Goal: Information Seeking & Learning: Learn about a topic

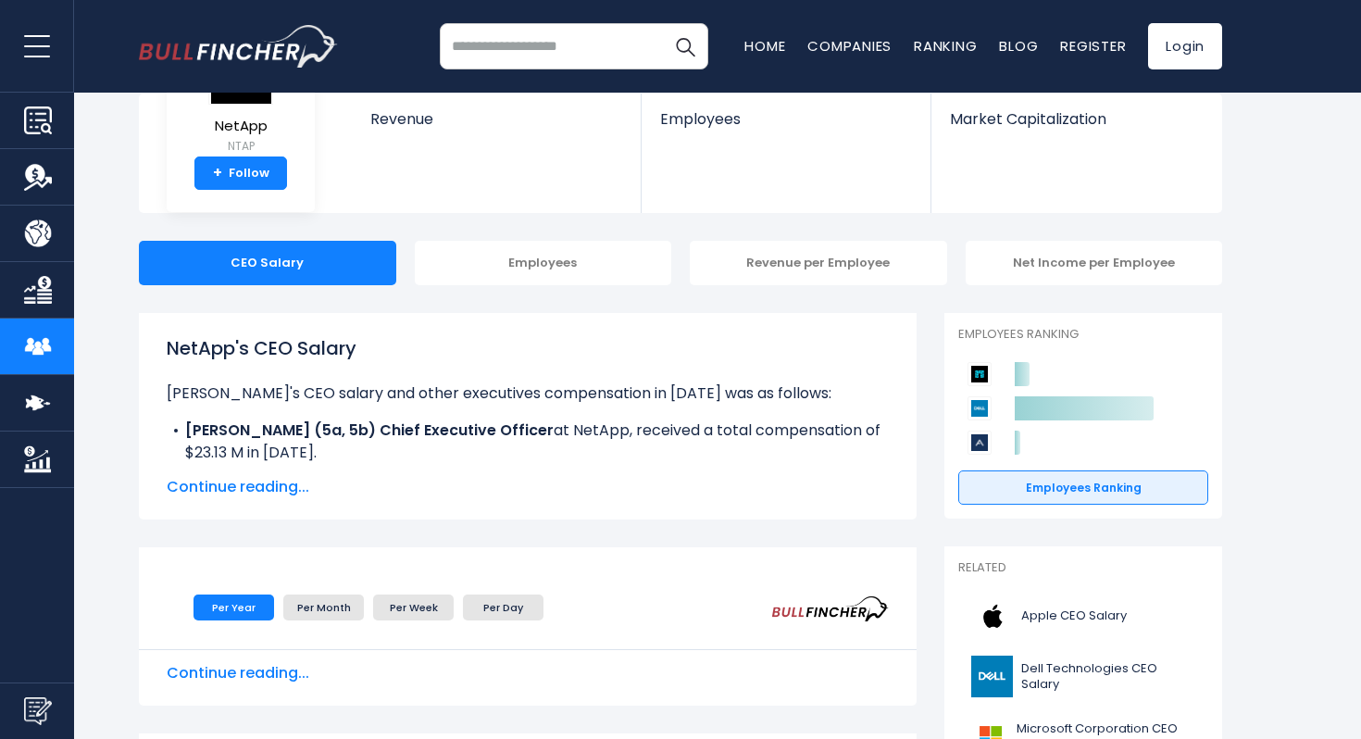
click at [281, 482] on span "Continue reading..." at bounding box center [528, 487] width 722 height 22
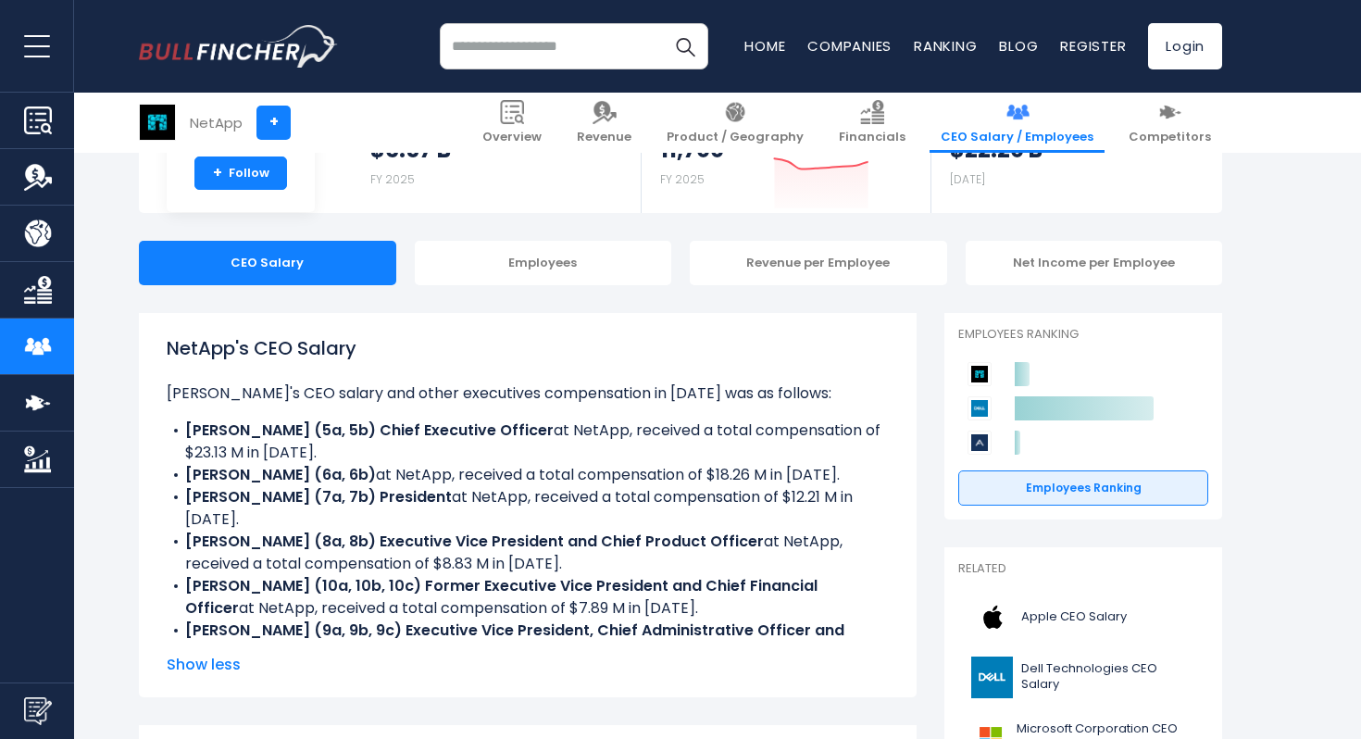
scroll to position [177, 0]
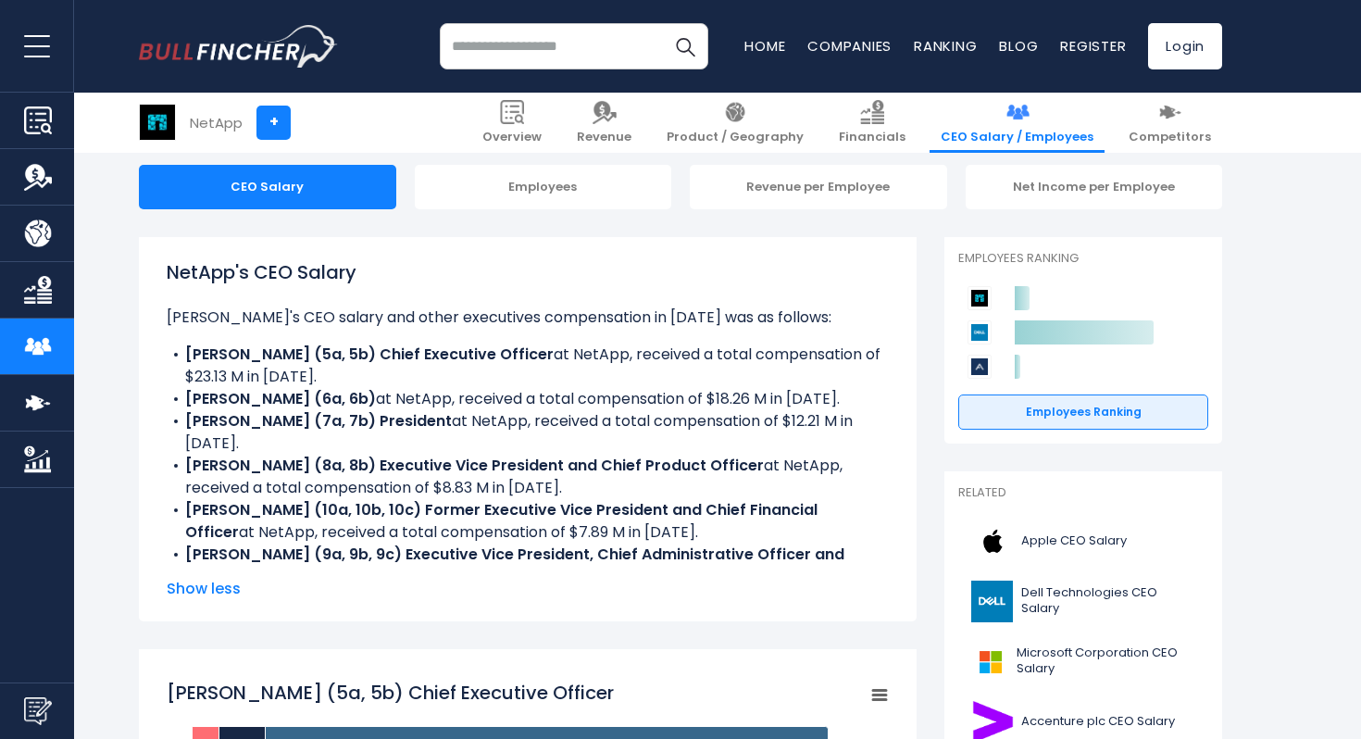
click at [450, 395] on li "[PERSON_NAME] (6a, 6b) at NetApp, received a total compensation of $18.26 M in …" at bounding box center [528, 399] width 722 height 22
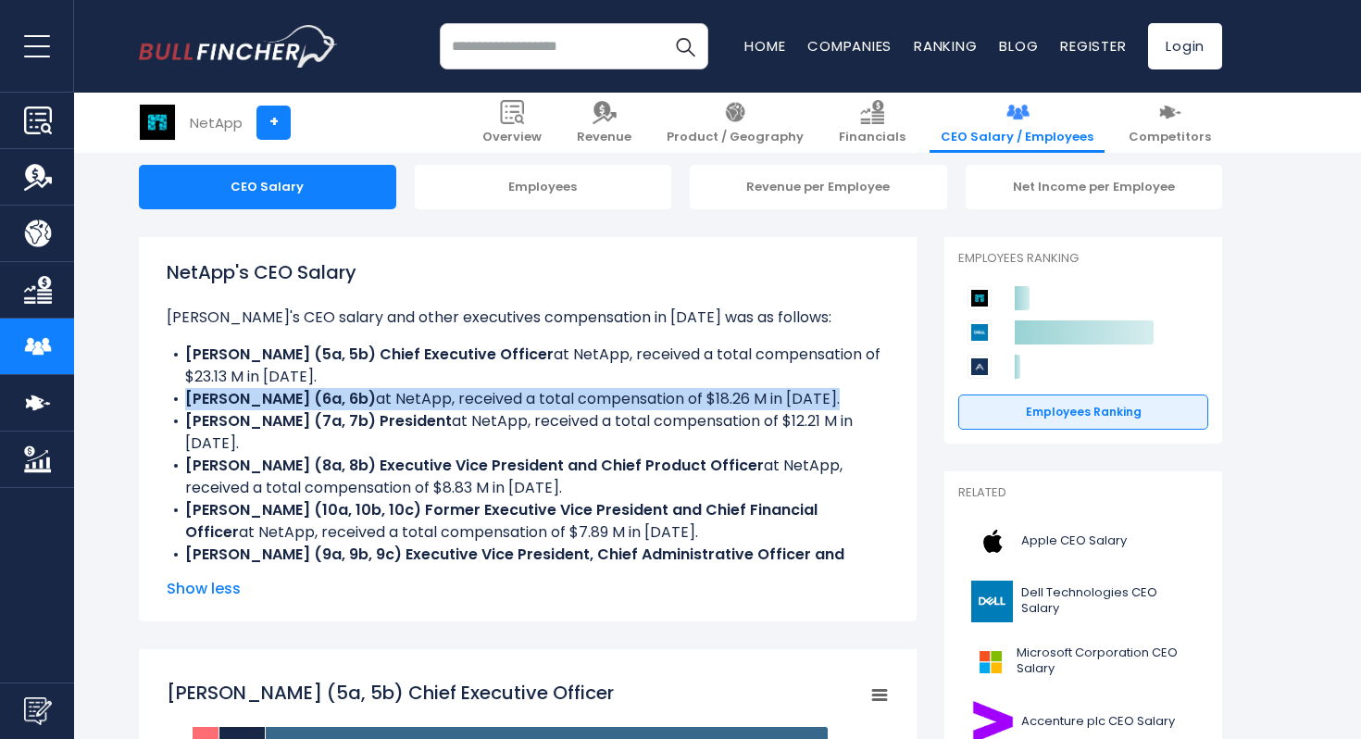
click at [450, 395] on li "[PERSON_NAME] (6a, 6b) at NetApp, received a total compensation of $18.26 M in …" at bounding box center [528, 399] width 722 height 22
click at [477, 419] on li "[PERSON_NAME] (7a, 7b) President at NetApp, received a total compensation of $1…" at bounding box center [528, 432] width 722 height 44
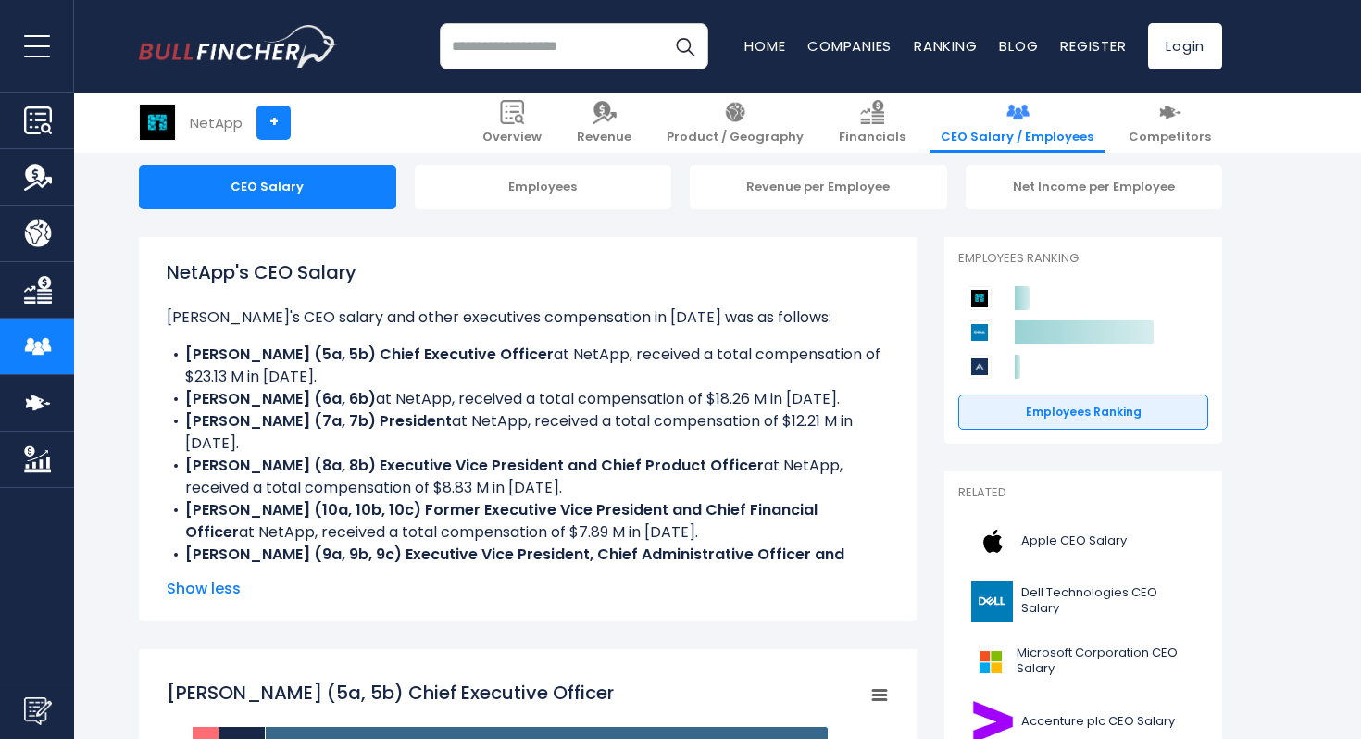
click at [477, 419] on li "[PERSON_NAME] (7a, 7b) President at NetApp, received a total compensation of $1…" at bounding box center [528, 432] width 722 height 44
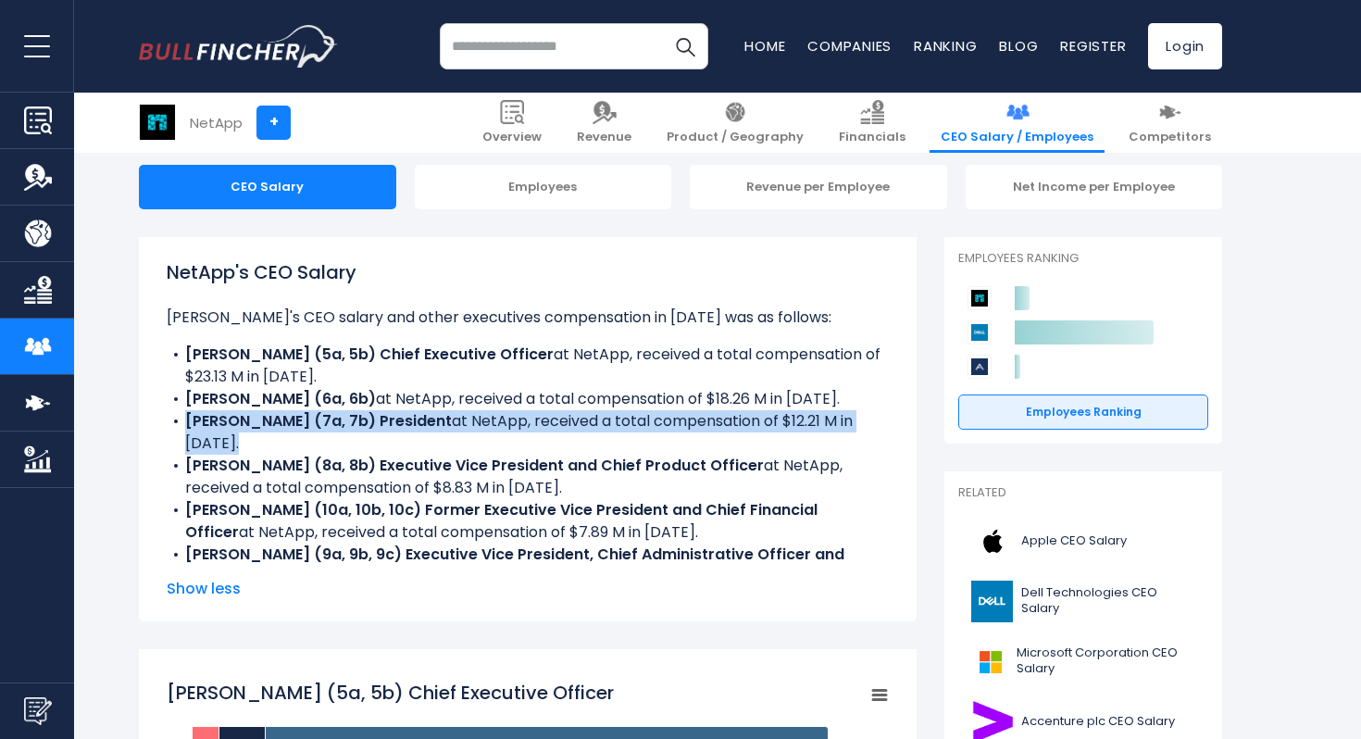
click at [488, 454] on b "[PERSON_NAME] (8a, 8b) Executive Vice President and Chief Product Officer" at bounding box center [474, 464] width 579 height 21
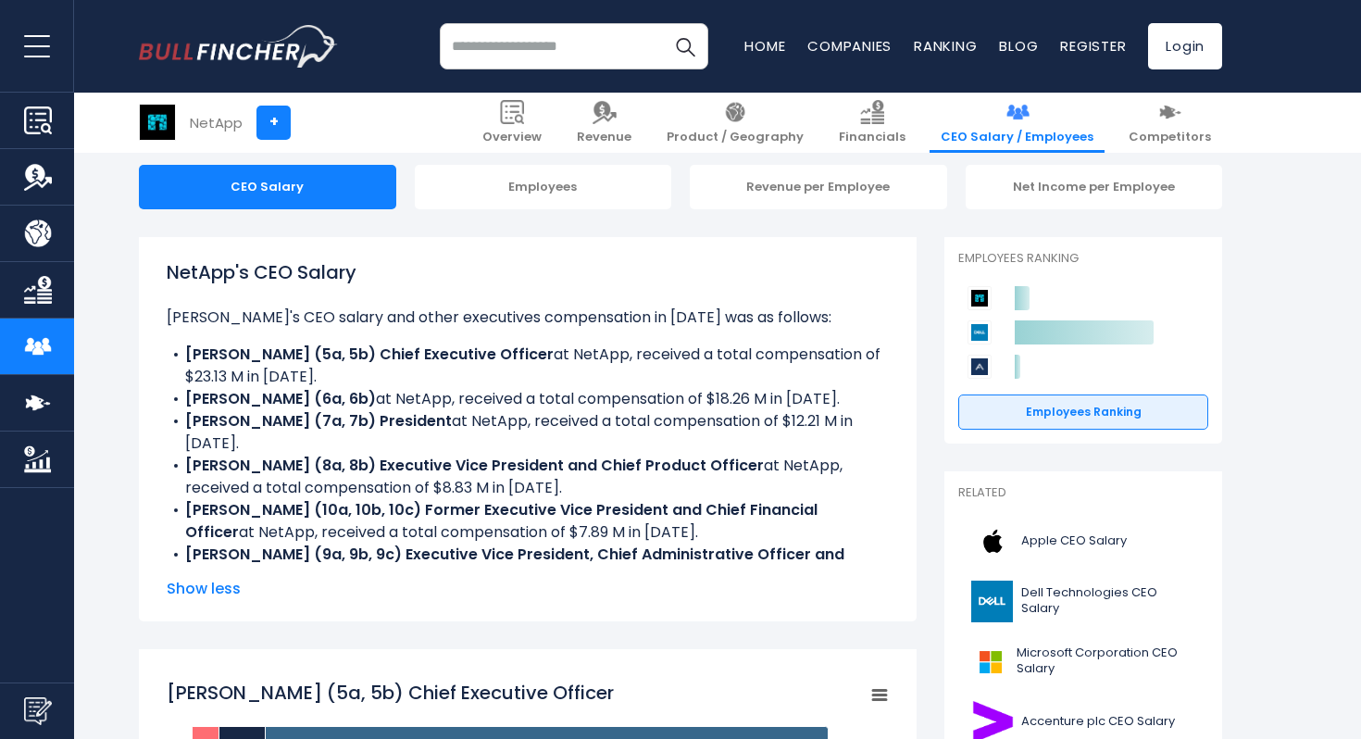
click at [488, 454] on b "[PERSON_NAME] (8a, 8b) Executive Vice President and Chief Product Officer" at bounding box center [474, 464] width 579 height 21
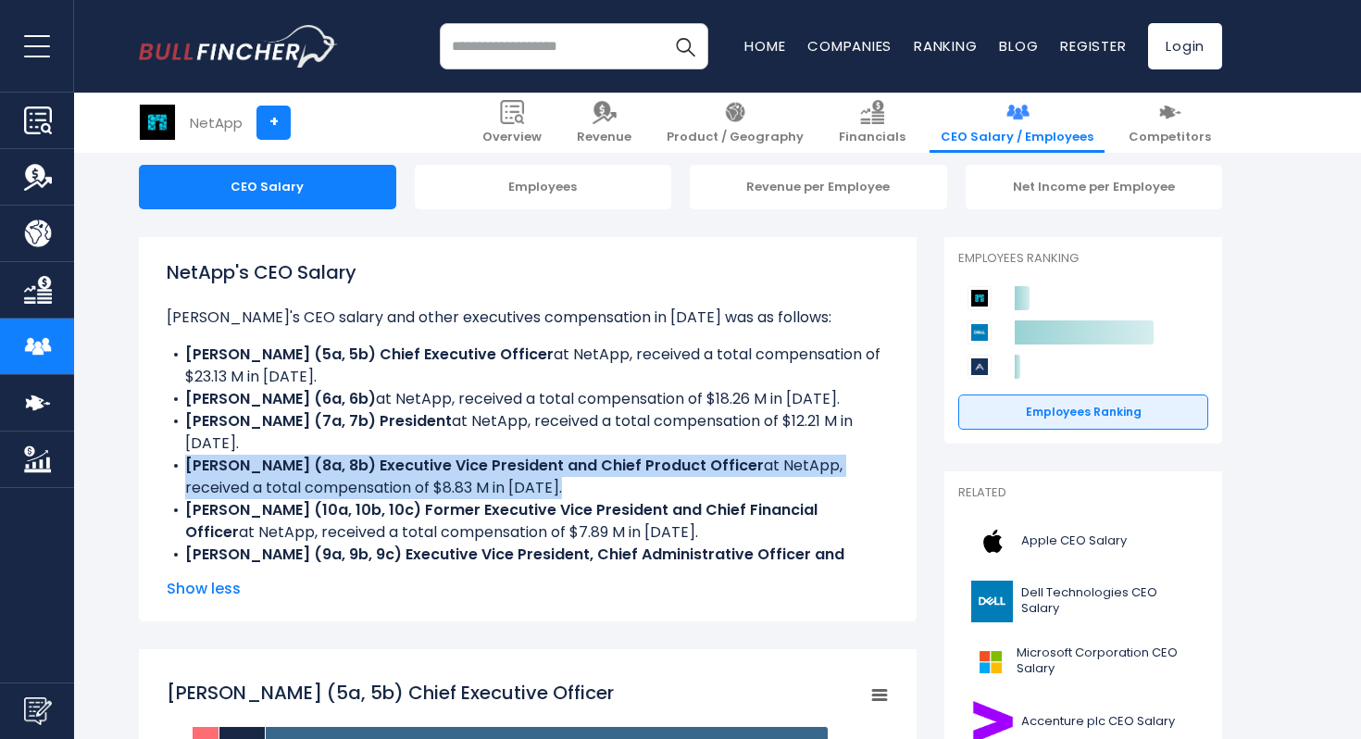
click at [511, 499] on b "[PERSON_NAME] (10a, 10b, 10c) Former Executive Vice President and Chief Financi…" at bounding box center [501, 521] width 632 height 44
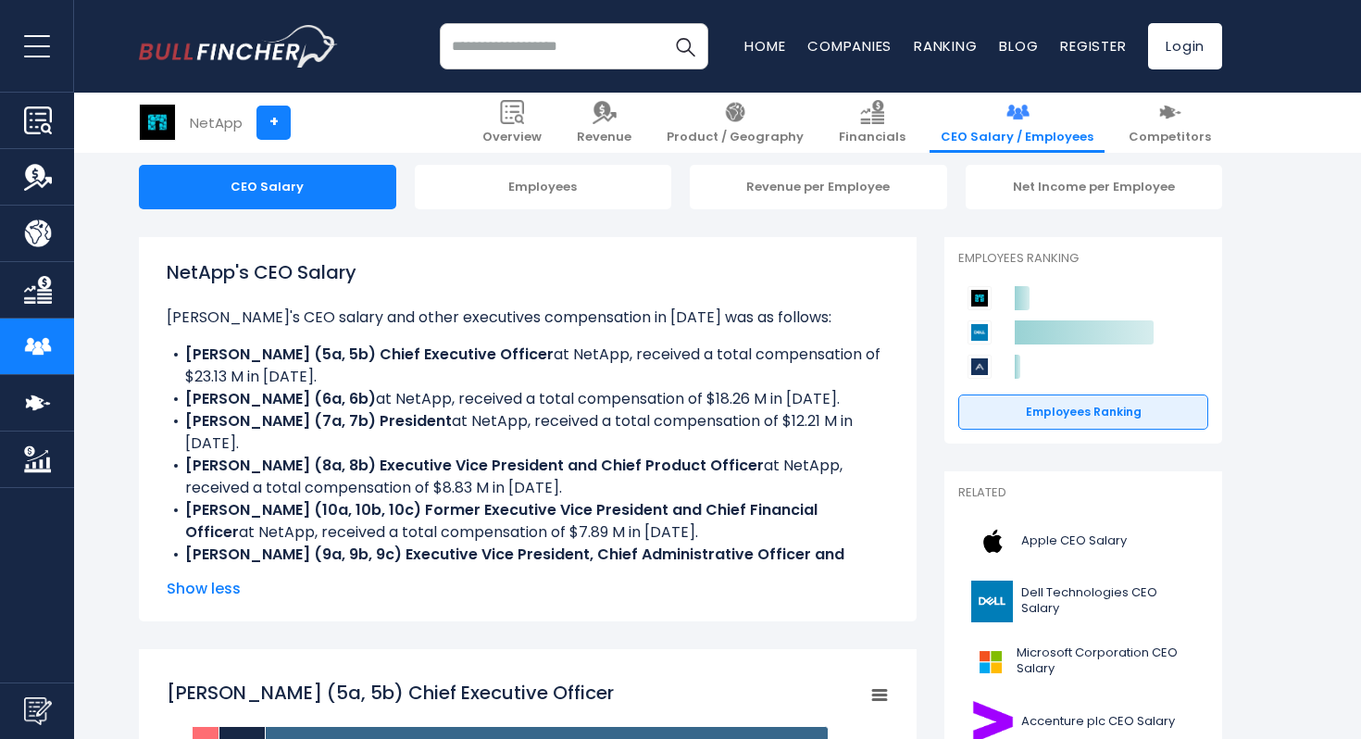
click at [511, 499] on b "[PERSON_NAME] (10a, 10b, 10c) Former Executive Vice President and Chief Financi…" at bounding box center [501, 521] width 632 height 44
